Goal: Task Accomplishment & Management: Manage account settings

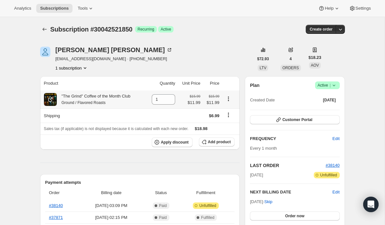
click at [228, 101] on icon "Product actions" at bounding box center [228, 98] width 6 height 6
click at [227, 111] on span "Swap variant" at bounding box center [229, 111] width 24 height 5
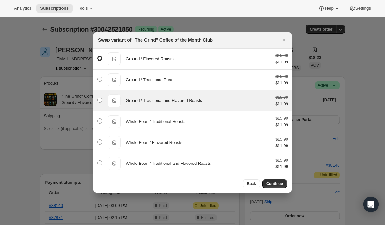
click at [218, 101] on div "Ground / Traditional and Flavored Roasts" at bounding box center [198, 100] width 145 height 6
radio input "false"
radio input "true"
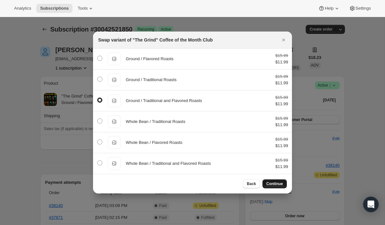
click at [271, 181] on span "Continue" at bounding box center [275, 183] width 17 height 5
select select "fixed"
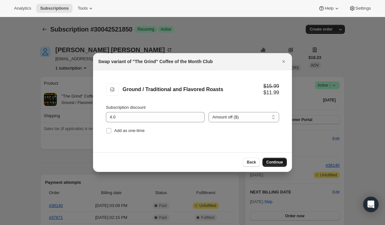
click at [275, 162] on span "Continue" at bounding box center [275, 161] width 17 height 5
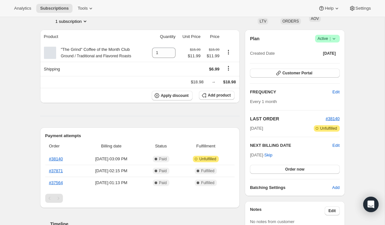
scroll to position [47, 0]
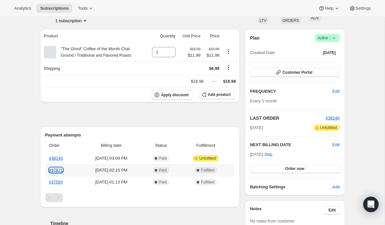
click at [54, 170] on link "#37871" at bounding box center [56, 169] width 14 height 5
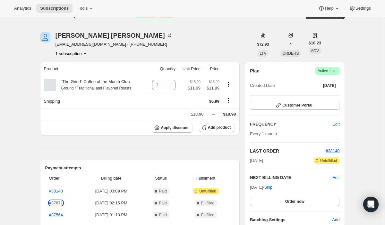
scroll to position [4, 0]
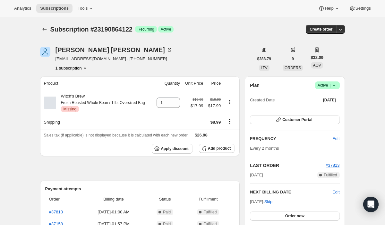
click at [183, 54] on div "[PERSON_NAME] [EMAIL_ADDRESS][DOMAIN_NAME] · [PHONE_NUMBER] 1 subscription" at bounding box center [147, 59] width 214 height 24
click at [306, 116] on button "Customer Portal" at bounding box center [295, 119] width 90 height 9
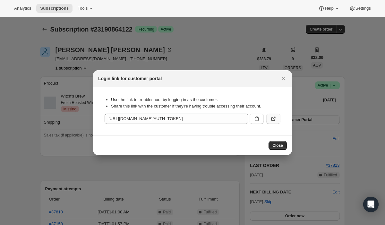
click at [270, 119] on button ":rc0:" at bounding box center [274, 118] width 14 height 10
click at [284, 79] on icon "Close" at bounding box center [284, 78] width 3 height 3
